Goal: Task Accomplishment & Management: Manage account settings

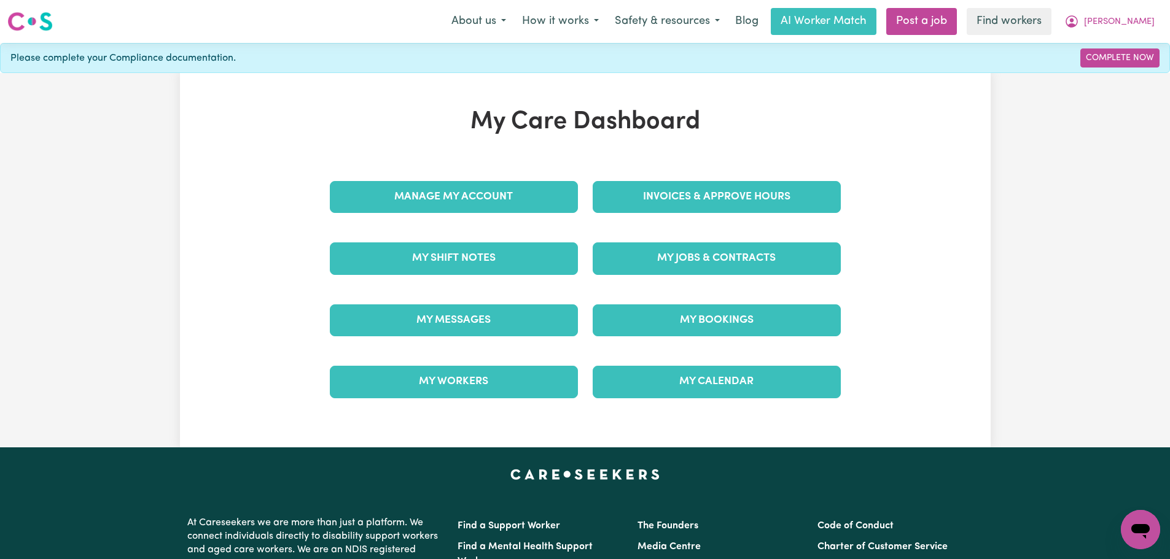
click at [709, 238] on div "My Jobs & Contracts" at bounding box center [716, 258] width 263 height 61
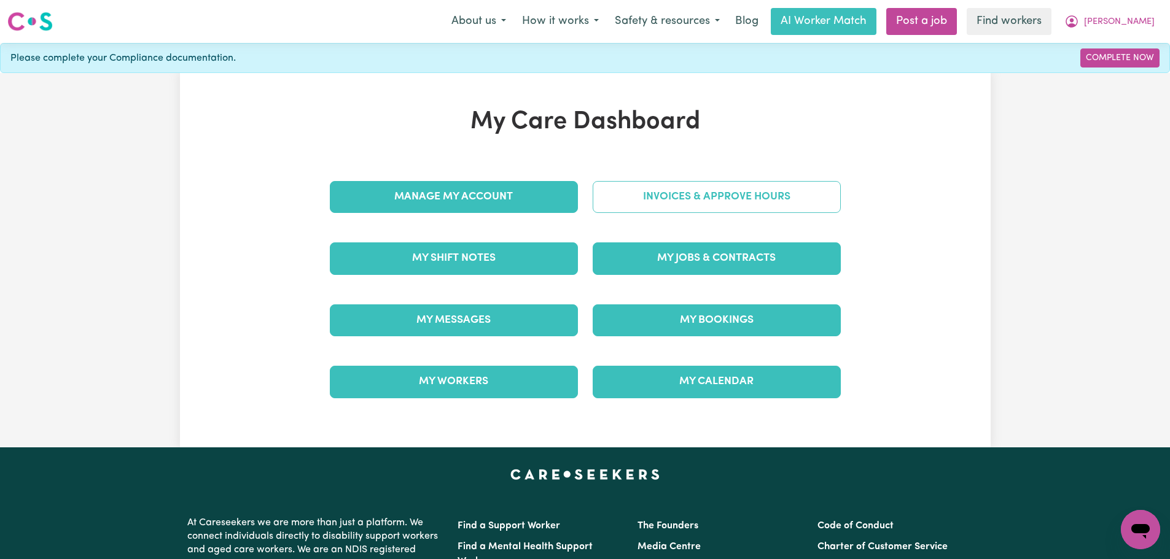
click at [720, 185] on link "Invoices & Approve Hours" at bounding box center [717, 197] width 248 height 32
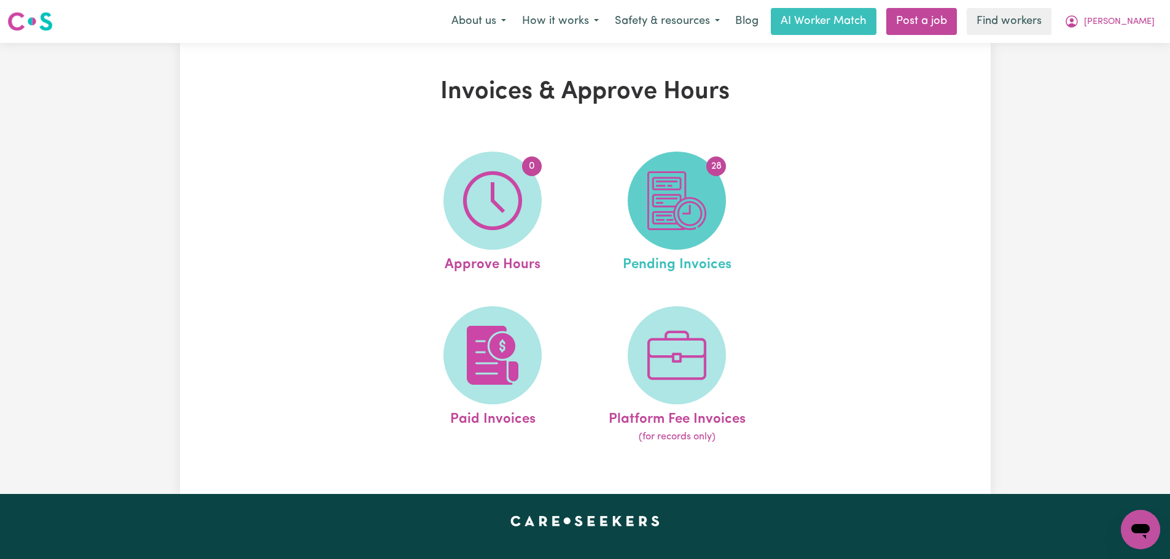
click at [716, 219] on span "28" at bounding box center [677, 201] width 98 height 98
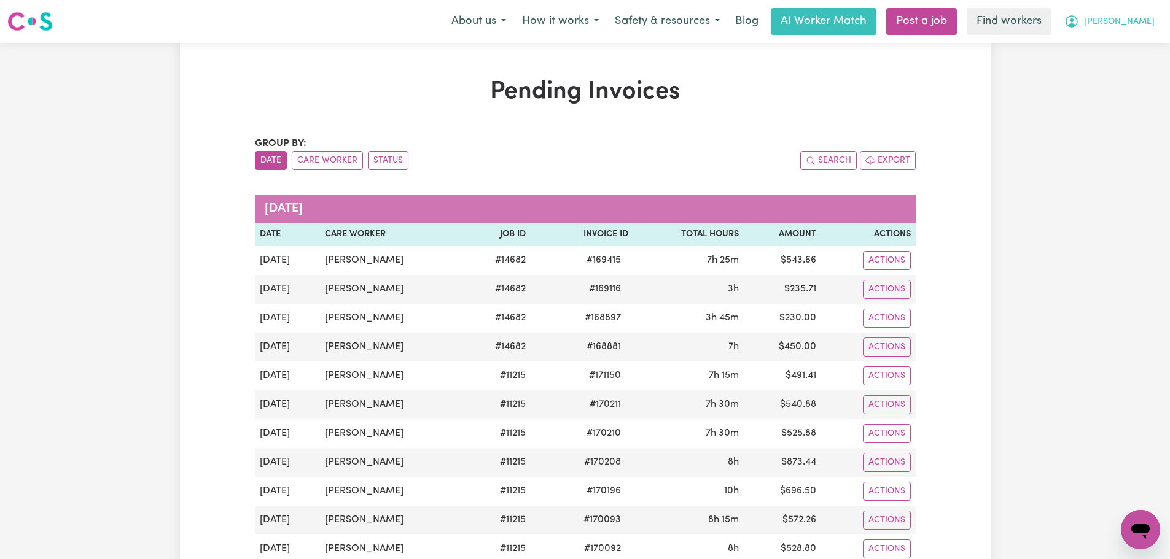
click at [1147, 25] on span "[PERSON_NAME]" at bounding box center [1119, 22] width 71 height 14
click at [1143, 45] on link "My Dashboard" at bounding box center [1113, 47] width 97 height 23
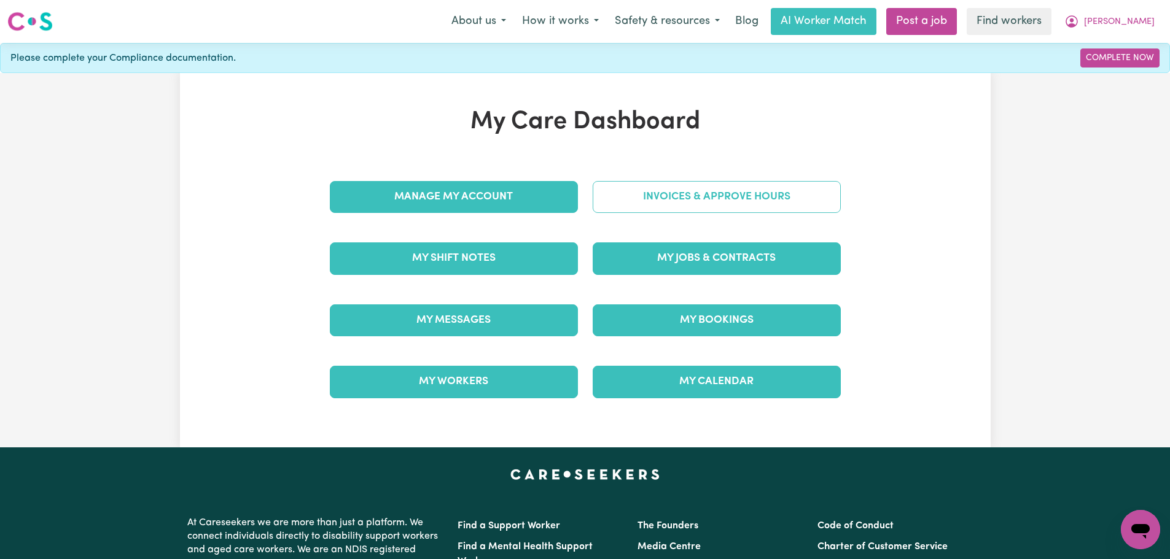
click at [730, 203] on link "Invoices & Approve Hours" at bounding box center [717, 197] width 248 height 32
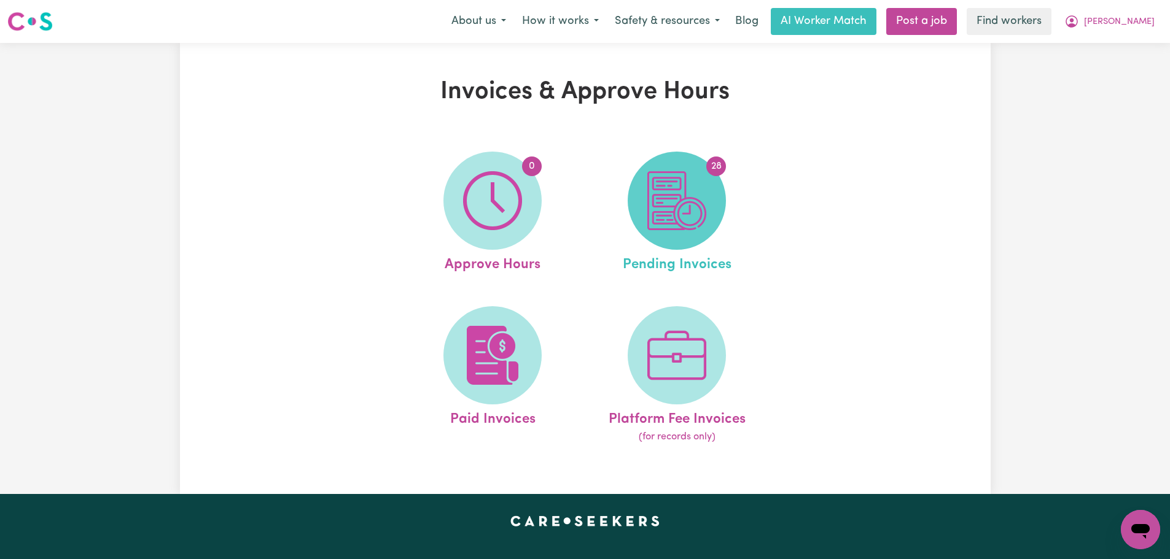
click at [717, 205] on span "28" at bounding box center [677, 201] width 98 height 98
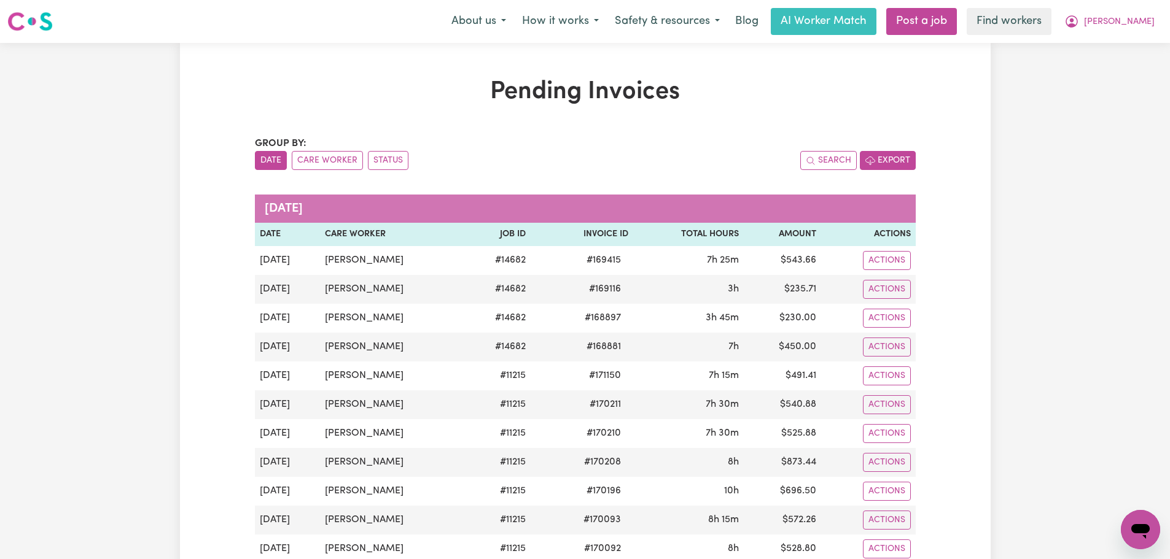
click at [895, 161] on button "Export" at bounding box center [888, 160] width 56 height 19
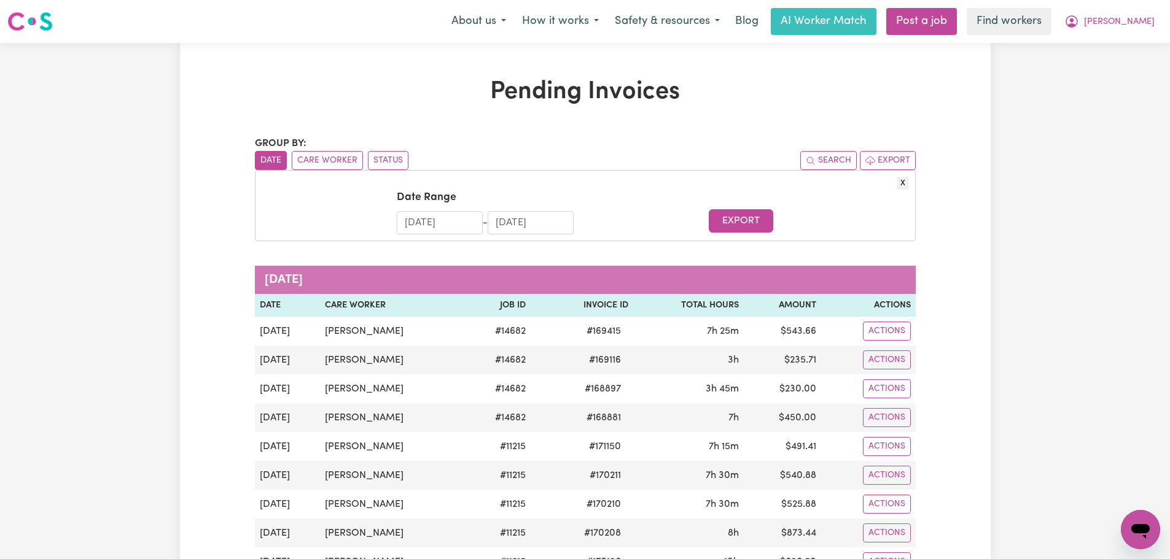
click at [440, 225] on input "[DATE]" at bounding box center [440, 222] width 86 height 23
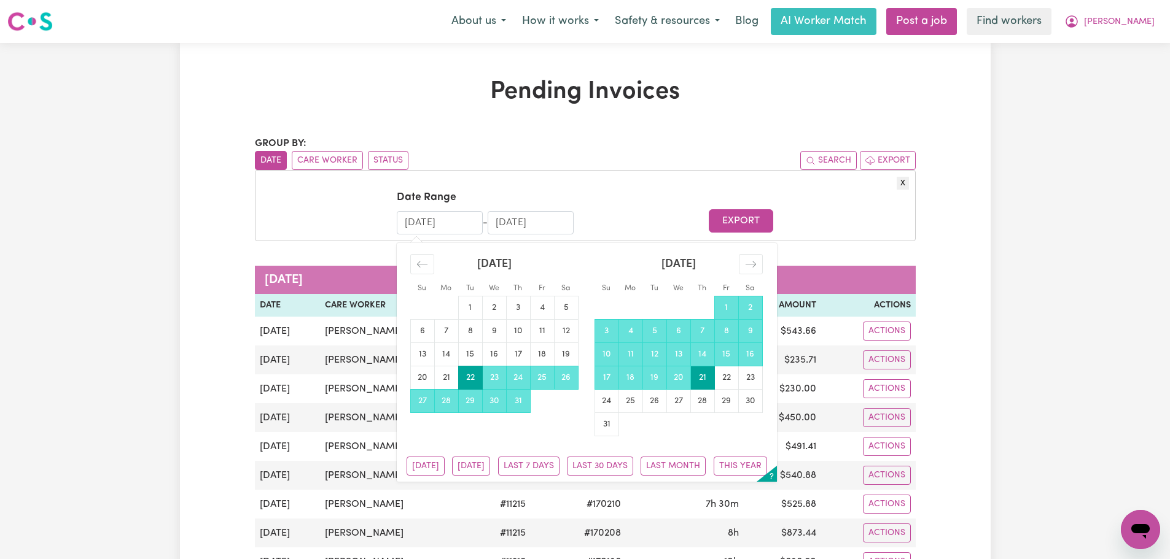
click at [523, 176] on div "X Date Range [DATE] Navigate forward to interact with the calendar and select a…" at bounding box center [585, 205] width 661 height 71
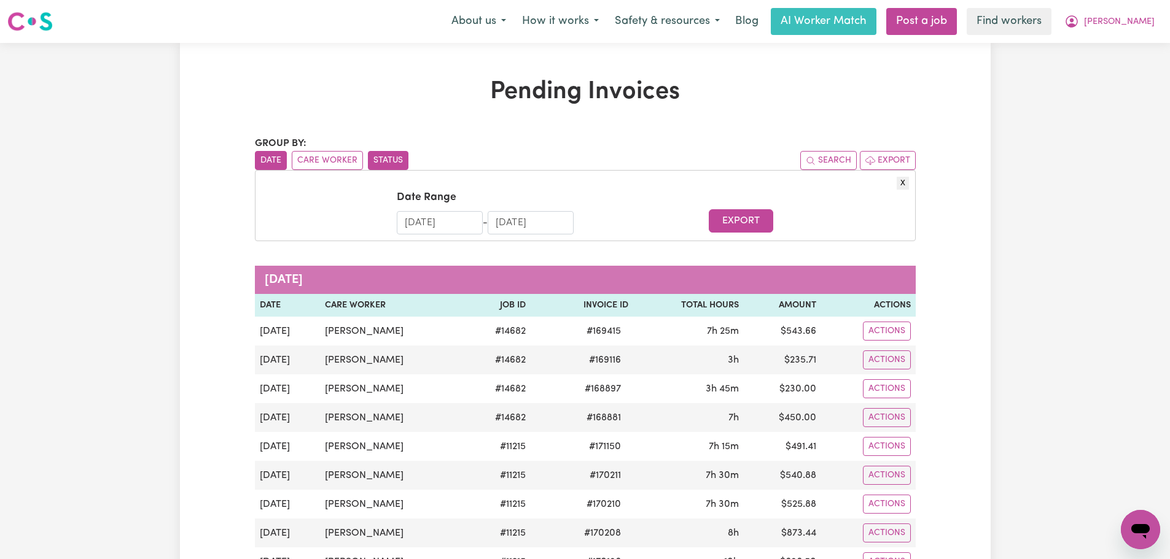
click at [384, 163] on button "Status" at bounding box center [388, 160] width 41 height 19
click at [344, 163] on button "Care Worker" at bounding box center [327, 160] width 71 height 19
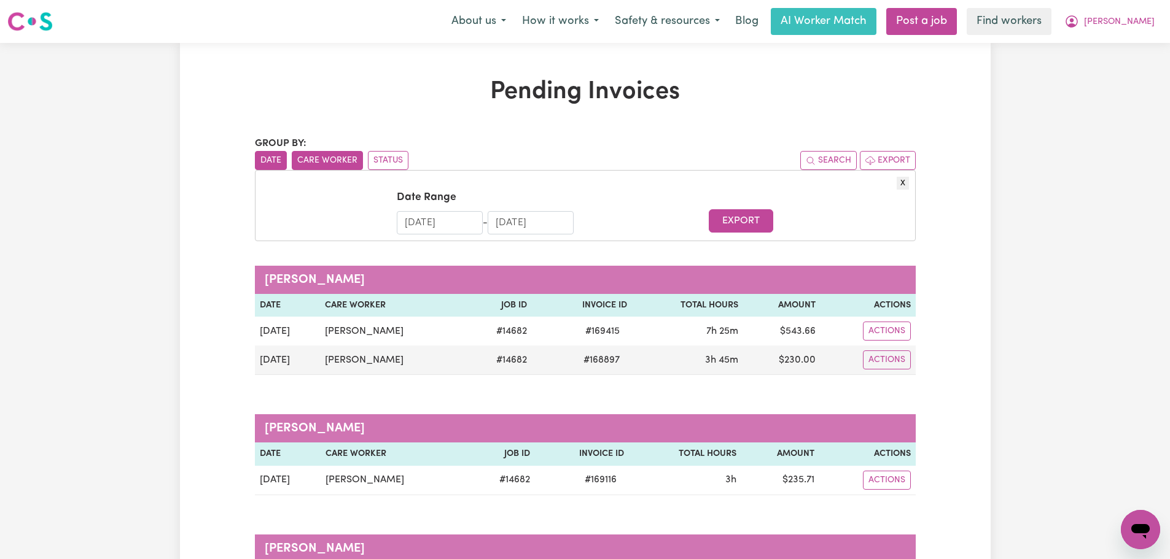
click at [271, 161] on button "Date" at bounding box center [271, 160] width 32 height 19
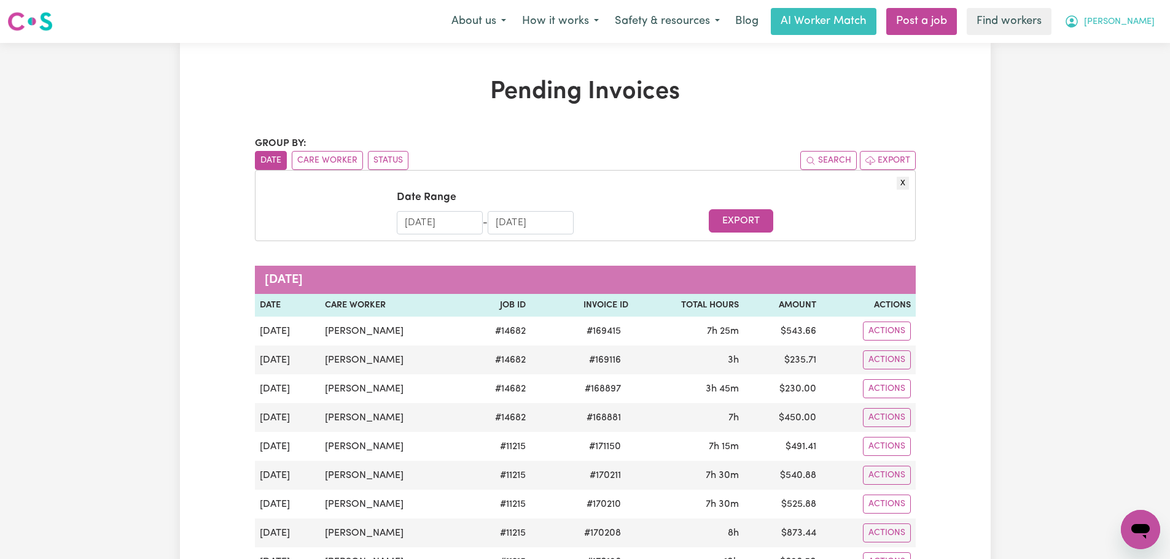
click at [1138, 28] on span "[PERSON_NAME]" at bounding box center [1119, 22] width 71 height 14
click at [1137, 51] on link "My Dashboard" at bounding box center [1113, 47] width 97 height 23
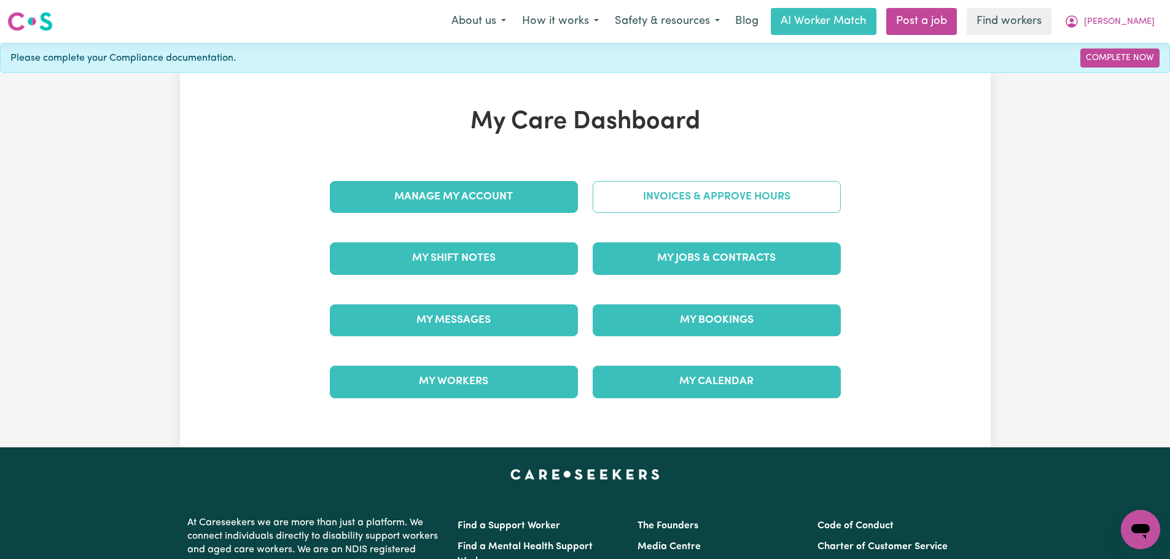
click at [747, 195] on link "Invoices & Approve Hours" at bounding box center [717, 197] width 248 height 32
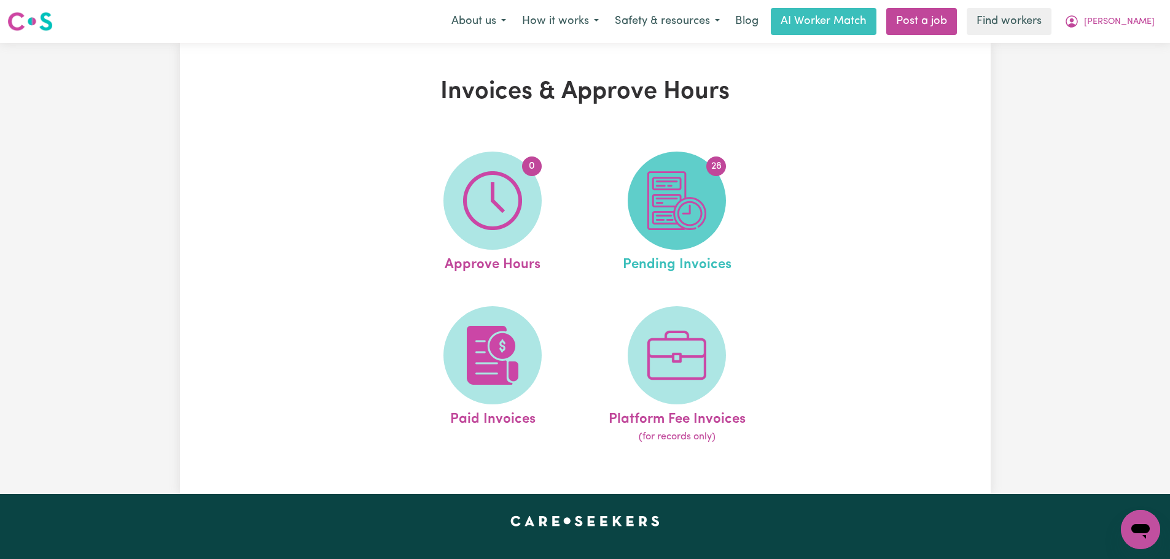
click at [700, 202] on img at bounding box center [676, 200] width 59 height 59
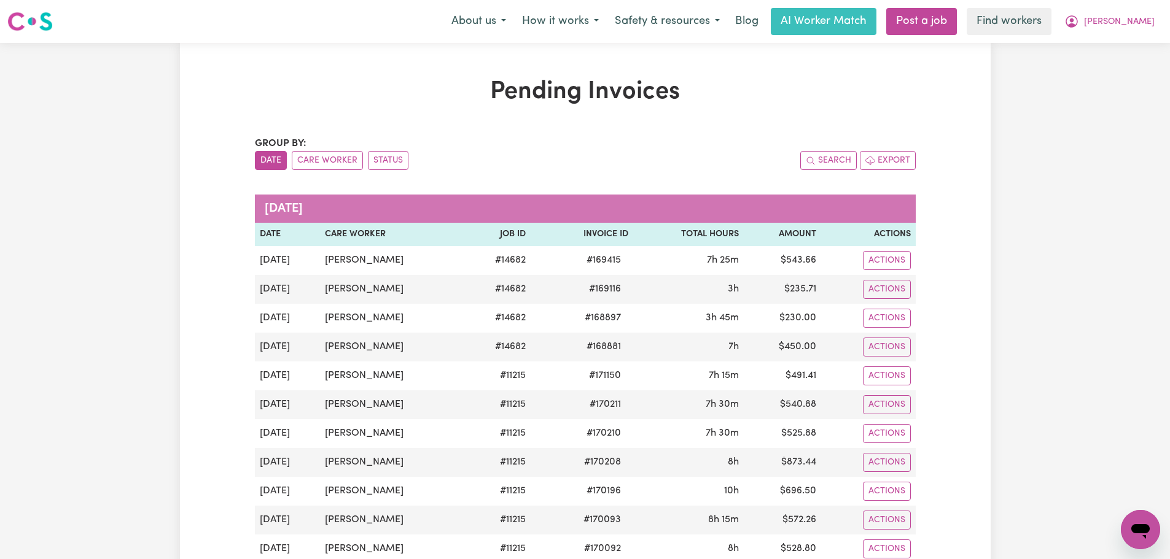
click at [491, 157] on ul "Date Care Worker Status" at bounding box center [420, 160] width 330 height 19
click at [598, 93] on h1 "Pending Invoices" at bounding box center [585, 91] width 661 height 29
click at [615, 90] on h1 "Pending Invoices" at bounding box center [585, 91] width 661 height 29
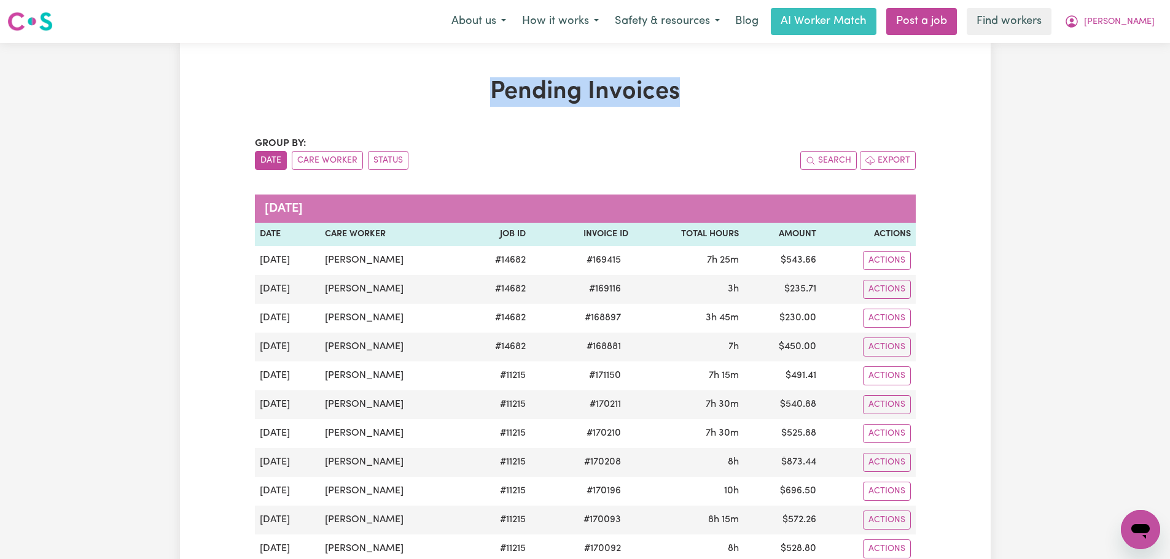
click at [615, 92] on h1 "Pending Invoices" at bounding box center [585, 91] width 661 height 29
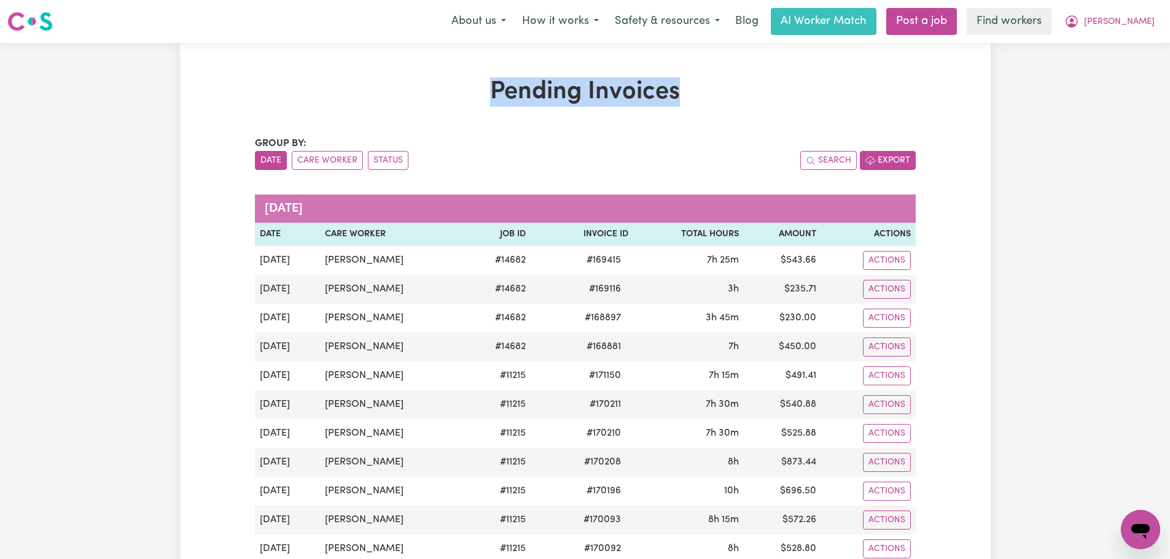
click at [866, 158] on icon "button" at bounding box center [870, 161] width 10 height 10
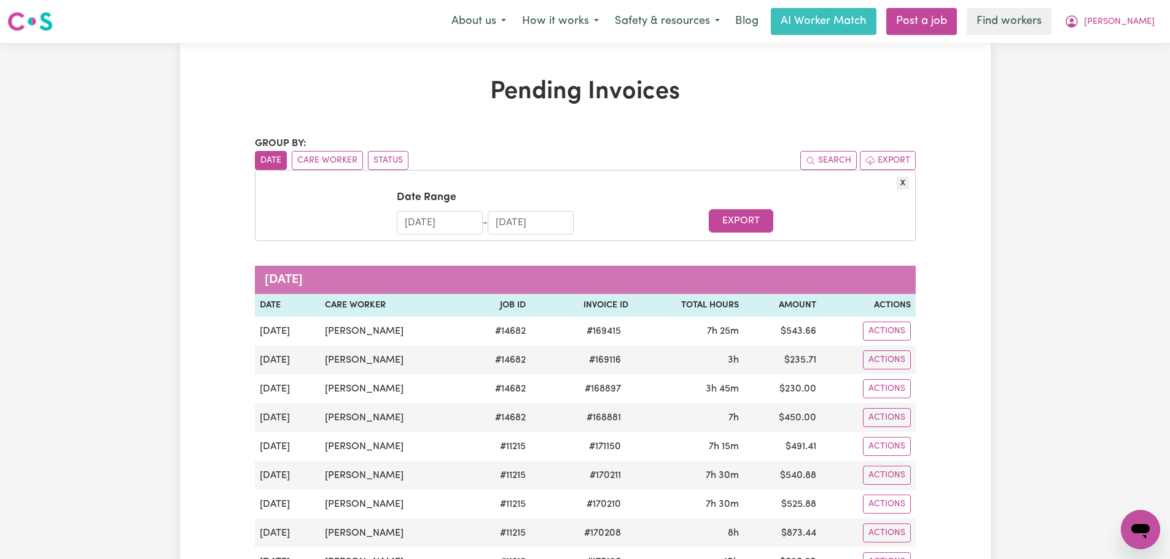
click at [454, 229] on input "[DATE]" at bounding box center [440, 222] width 86 height 23
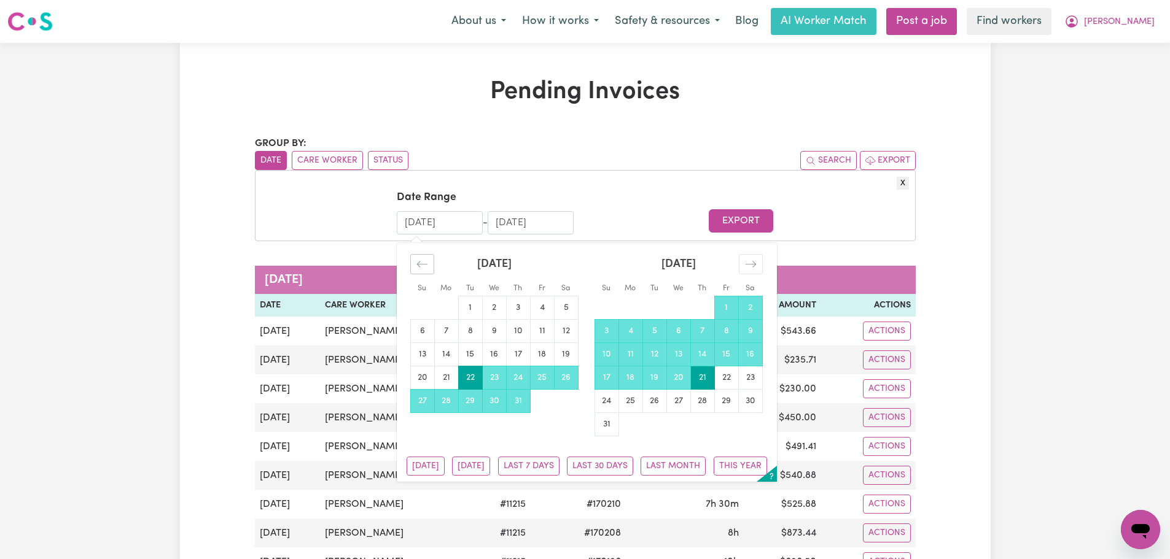
click at [434, 259] on div "Move backward to switch to the previous month." at bounding box center [422, 264] width 24 height 20
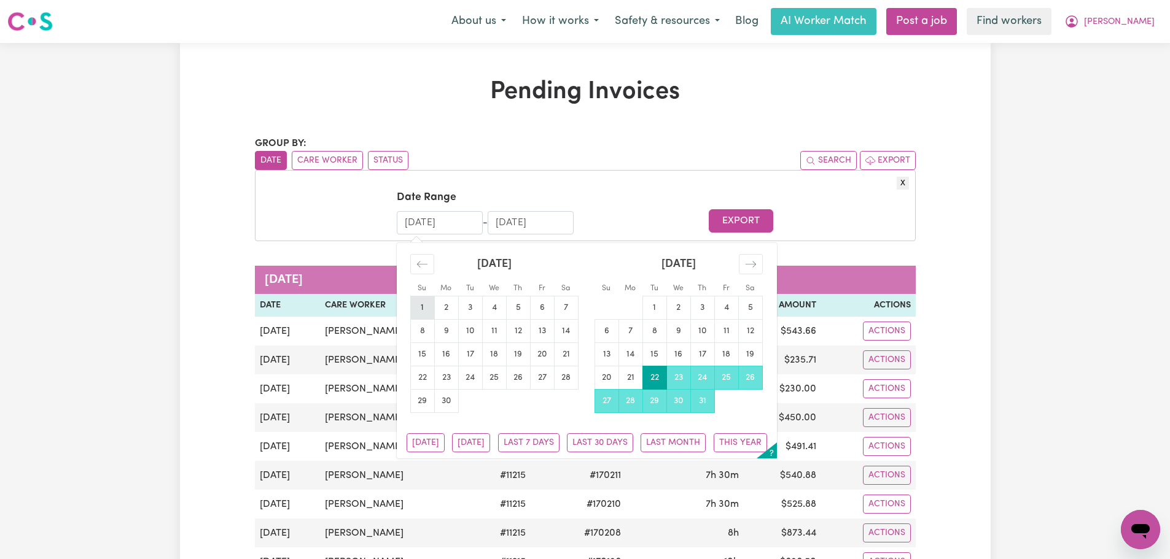
click at [426, 311] on td "1" at bounding box center [422, 307] width 24 height 23
type input "[DATE]"
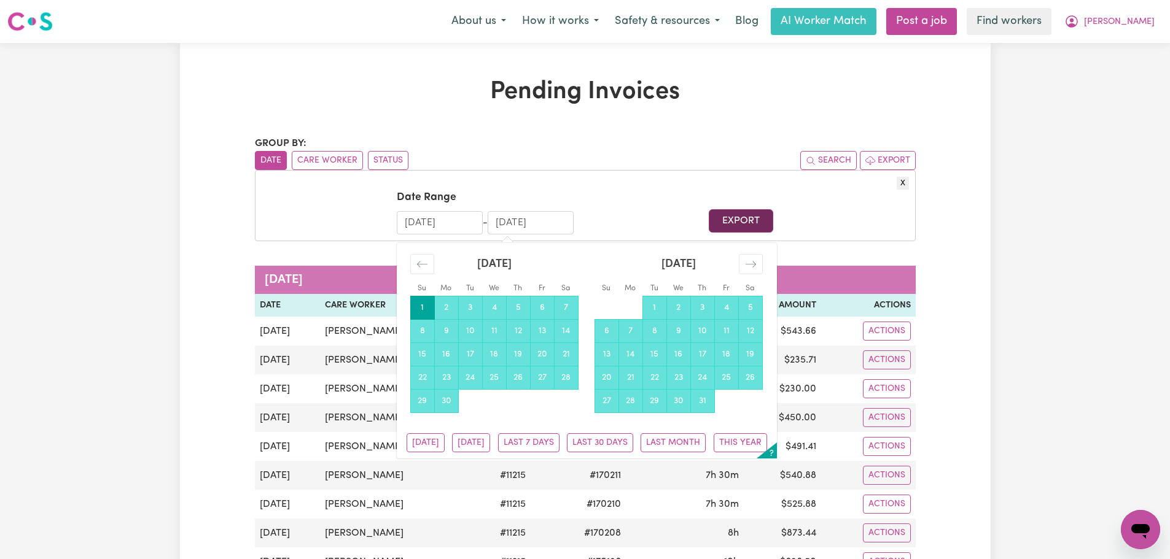
click at [743, 225] on button "Export" at bounding box center [741, 220] width 64 height 23
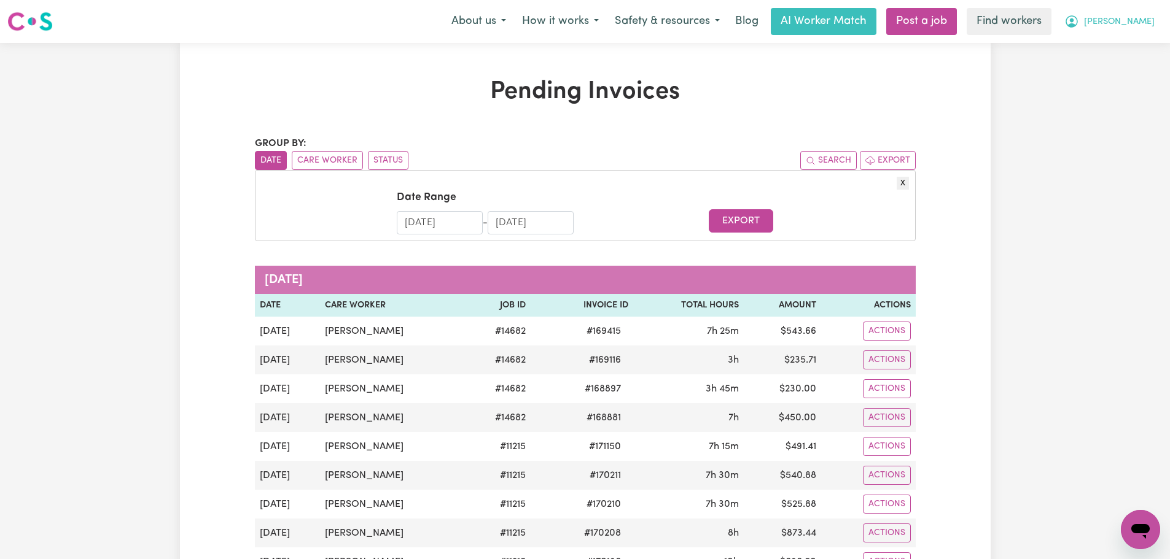
click at [1116, 14] on button "[PERSON_NAME]" at bounding box center [1109, 22] width 106 height 26
click at [1113, 70] on link "Logout" at bounding box center [1113, 70] width 97 height 23
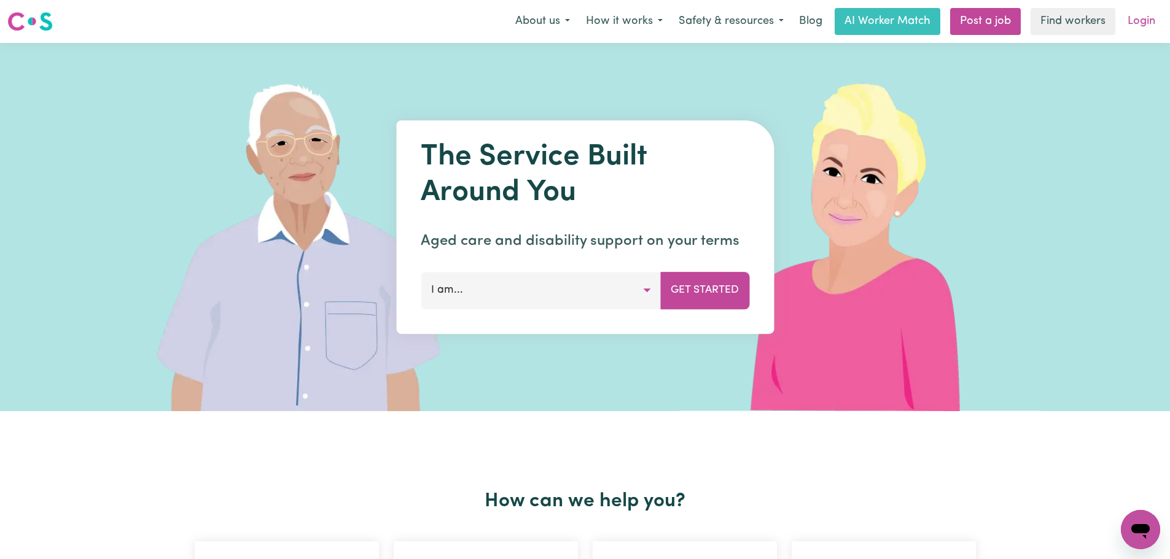
click at [1132, 17] on link "Login" at bounding box center [1141, 21] width 42 height 27
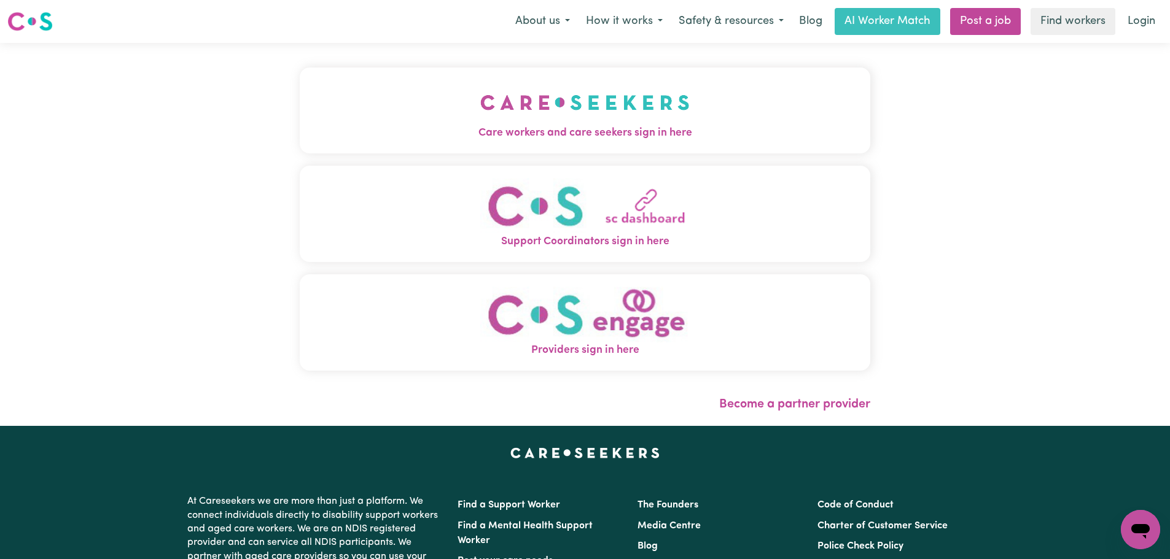
click at [415, 134] on span "Care workers and care seekers sign in here" at bounding box center [585, 133] width 570 height 16
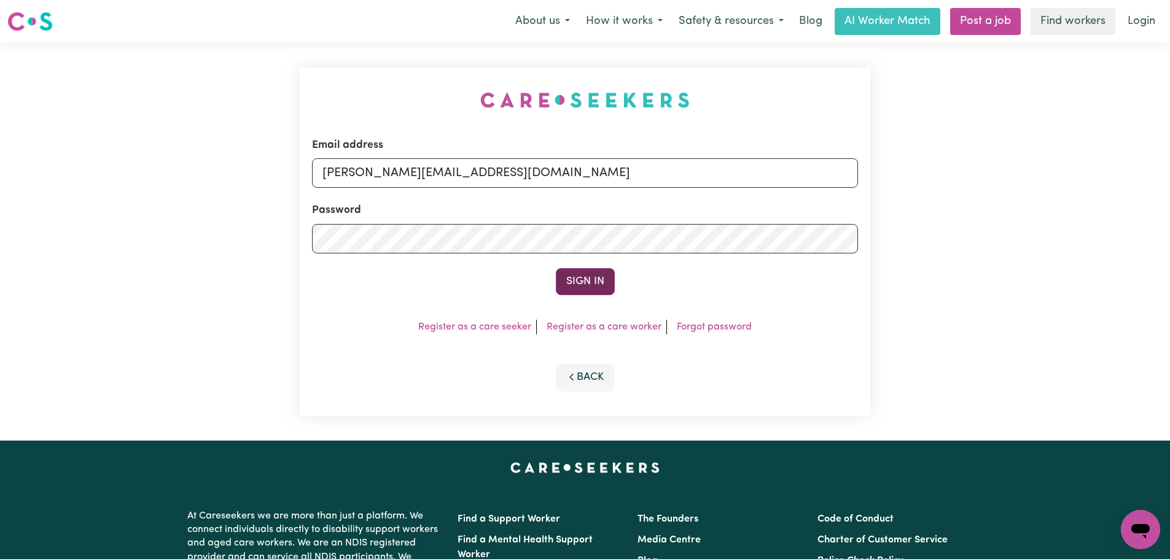
click at [601, 286] on button "Sign In" at bounding box center [585, 281] width 59 height 27
